Goal: Information Seeking & Learning: Learn about a topic

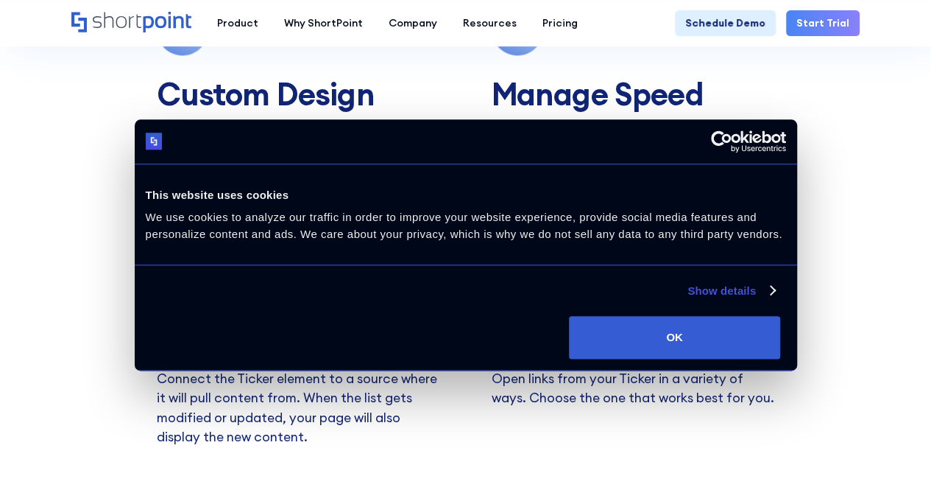
scroll to position [1052, 0]
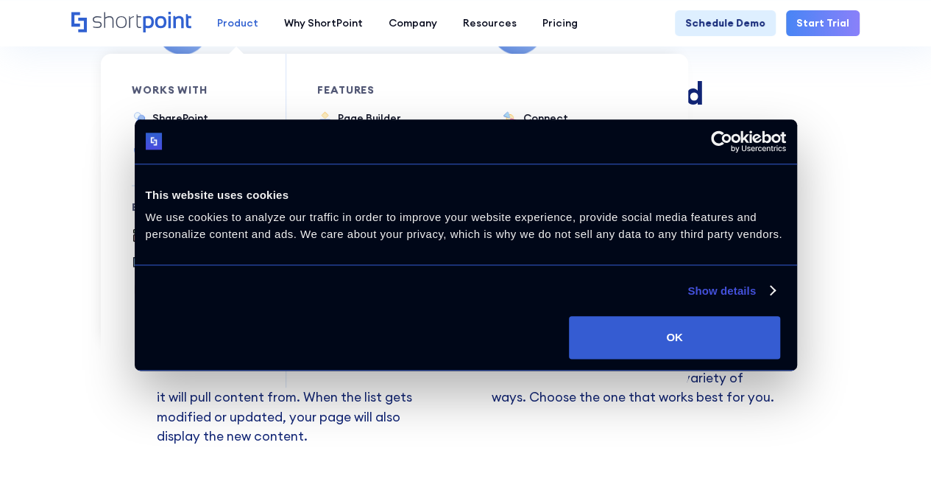
click at [243, 21] on div "Product" at bounding box center [237, 22] width 41 height 15
click at [185, 120] on div "SharePoint" at bounding box center [180, 117] width 56 height 15
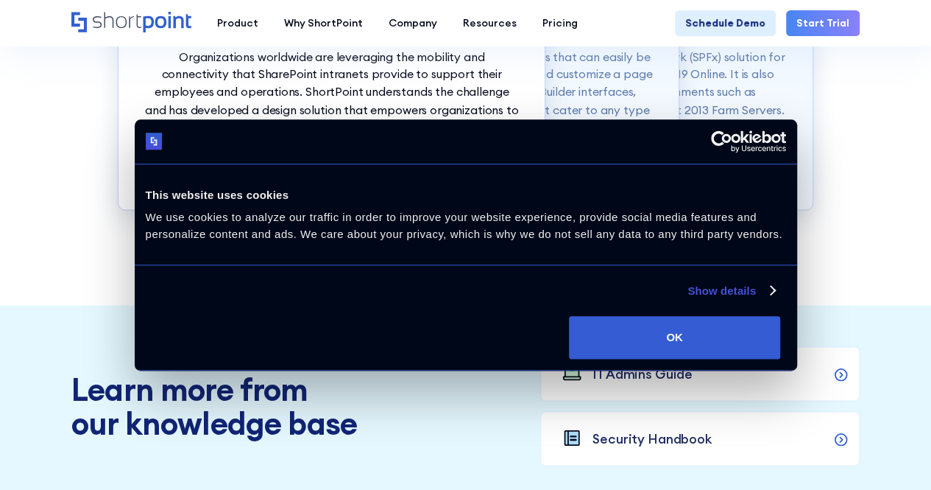
scroll to position [1326, 0]
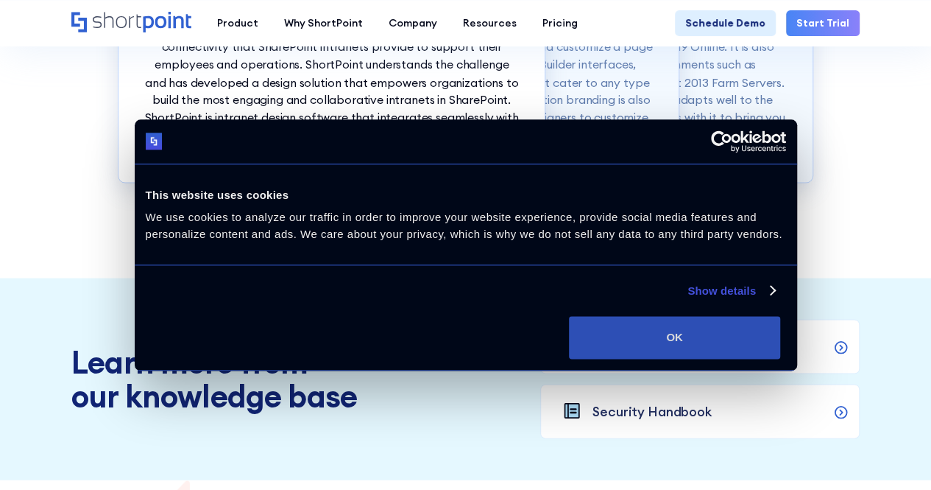
click at [781, 359] on button "OK" at bounding box center [674, 337] width 211 height 43
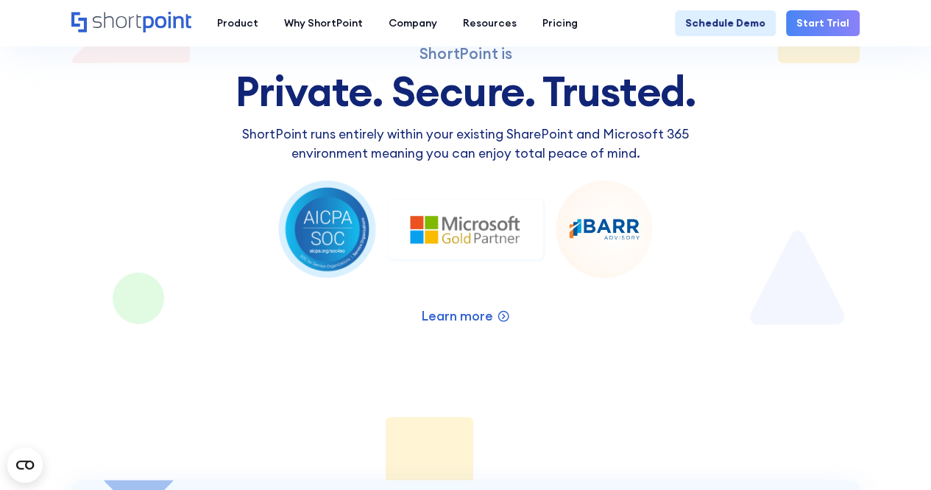
scroll to position [1869, 0]
